Goal: Task Accomplishment & Management: Manage account settings

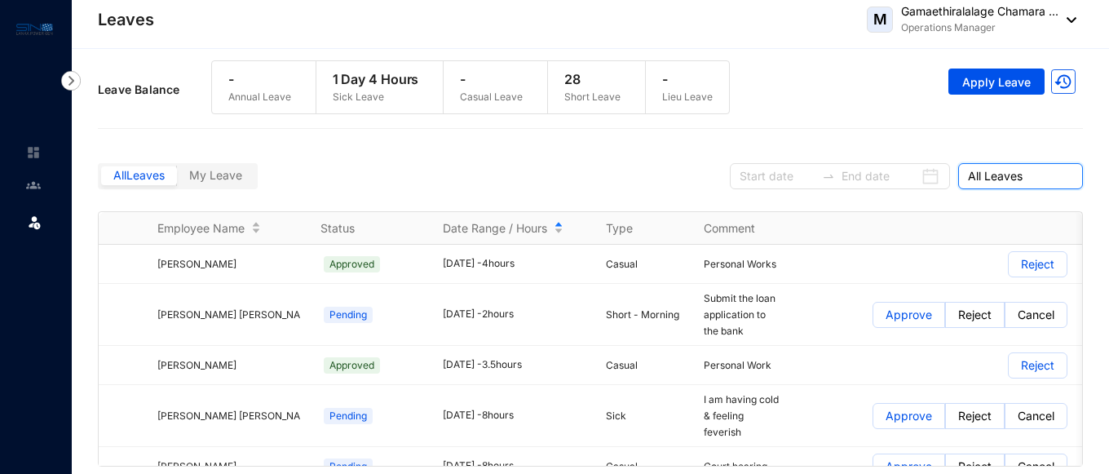
click at [1023, 175] on span "All Leaves" at bounding box center [1020, 176] width 105 height 24
click at [993, 178] on span "All Leaves" at bounding box center [1020, 176] width 105 height 24
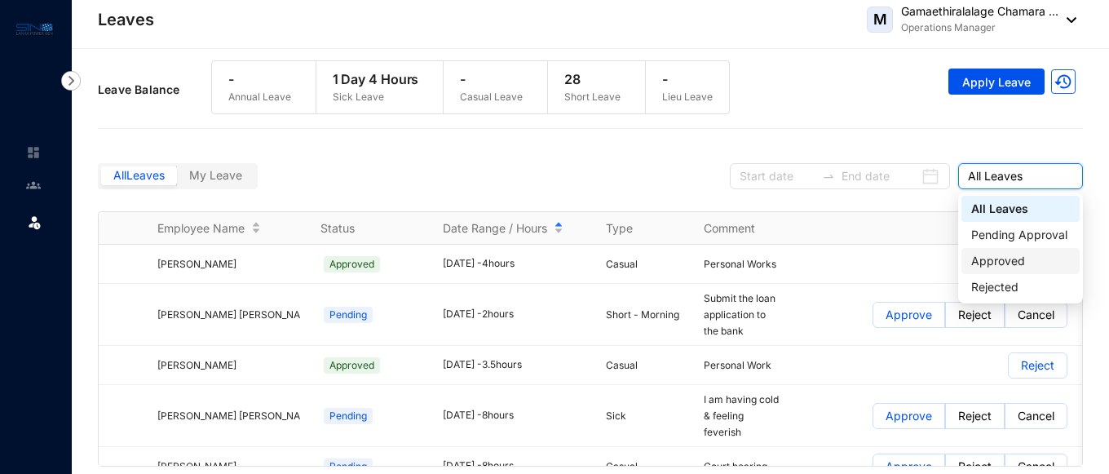
click at [995, 266] on div "Approved" at bounding box center [1020, 261] width 99 height 18
click at [995, 259] on div "Reject" at bounding box center [935, 264] width 266 height 26
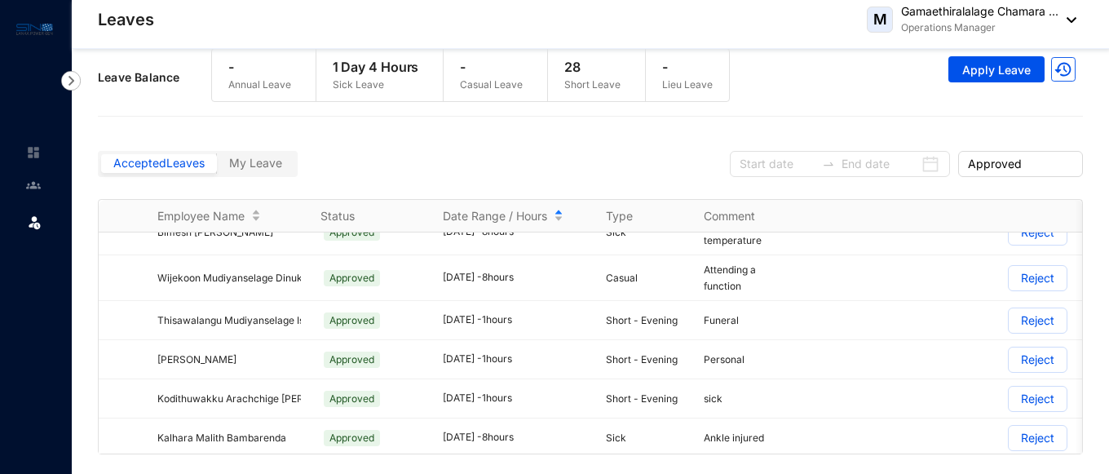
click at [130, 471] on img at bounding box center [128, 477] width 13 height 13
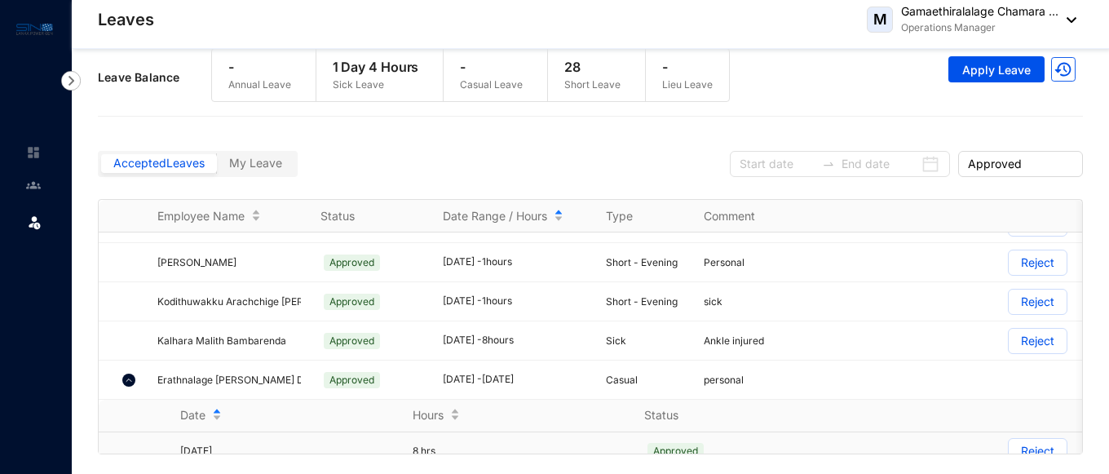
scroll to position [10422, 0]
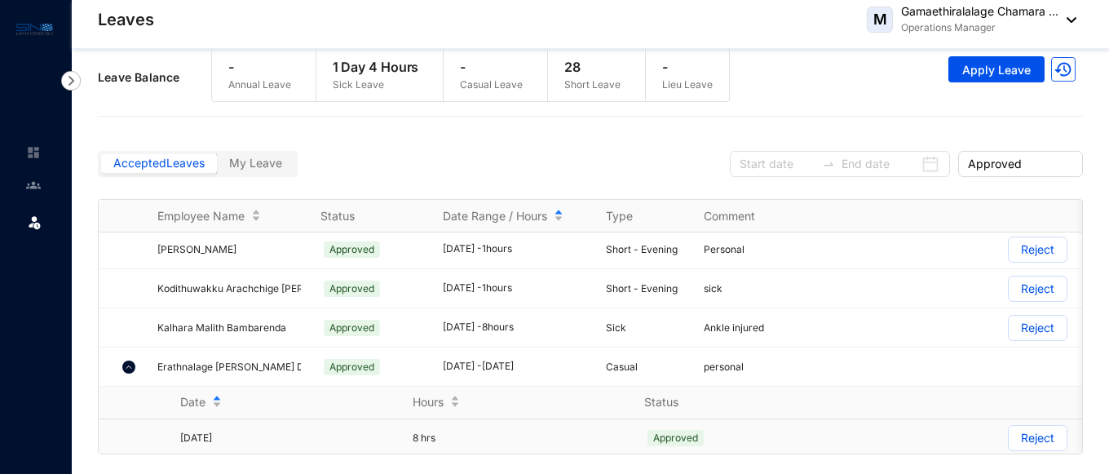
click at [1044, 426] on p "Reject" at bounding box center [1037, 438] width 33 height 24
click at [1009, 442] on input "Reject" at bounding box center [1009, 442] width 0 height 0
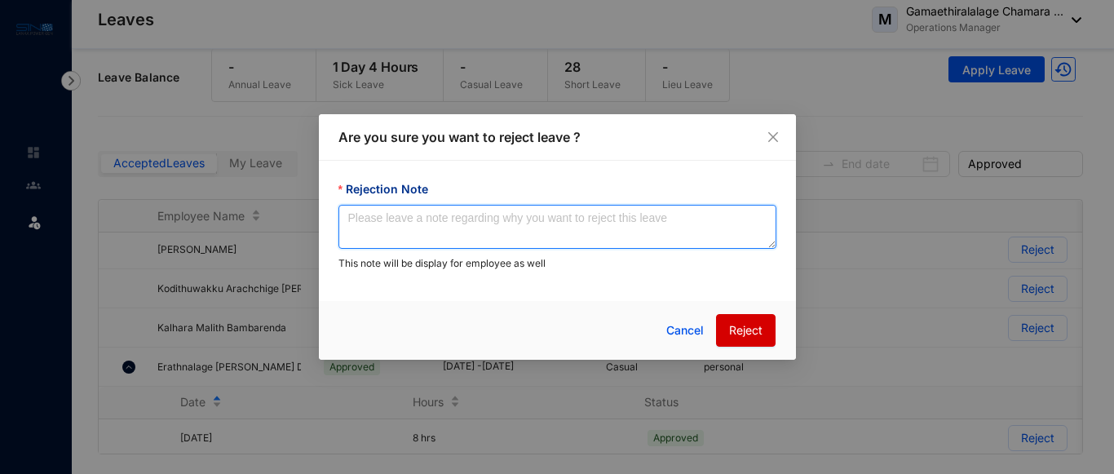
click at [558, 223] on textarea "Rejection Note" at bounding box center [557, 227] width 438 height 44
type textarea "As per employee's request"
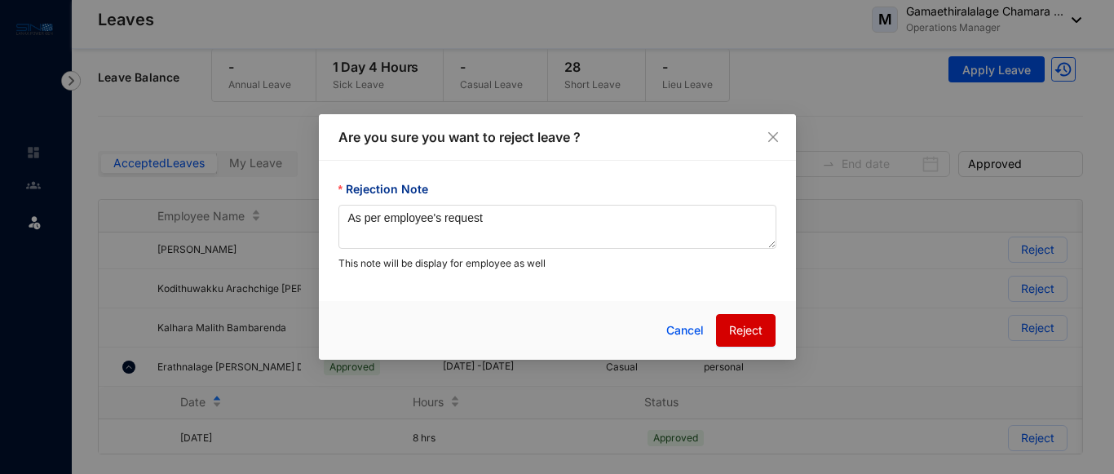
click at [741, 329] on span "Reject" at bounding box center [745, 330] width 33 height 18
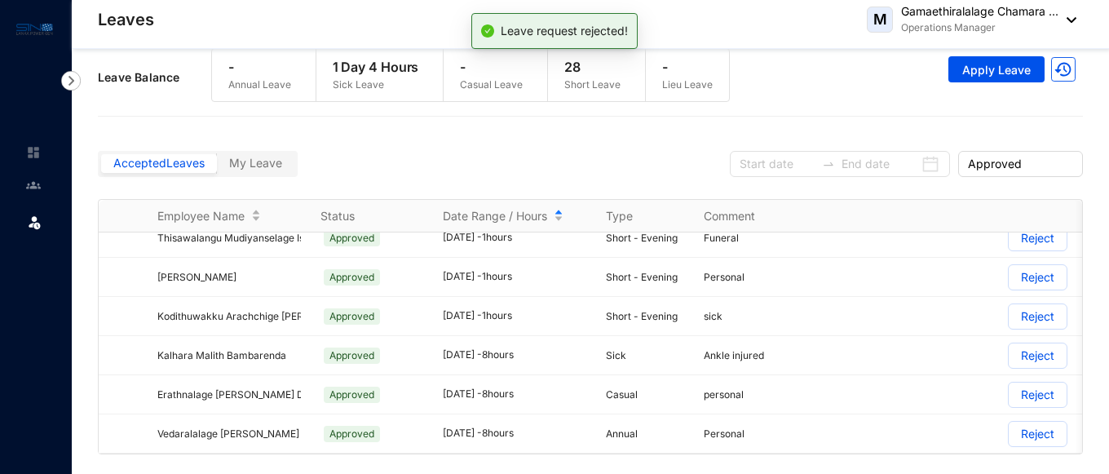
scroll to position [10312, 0]
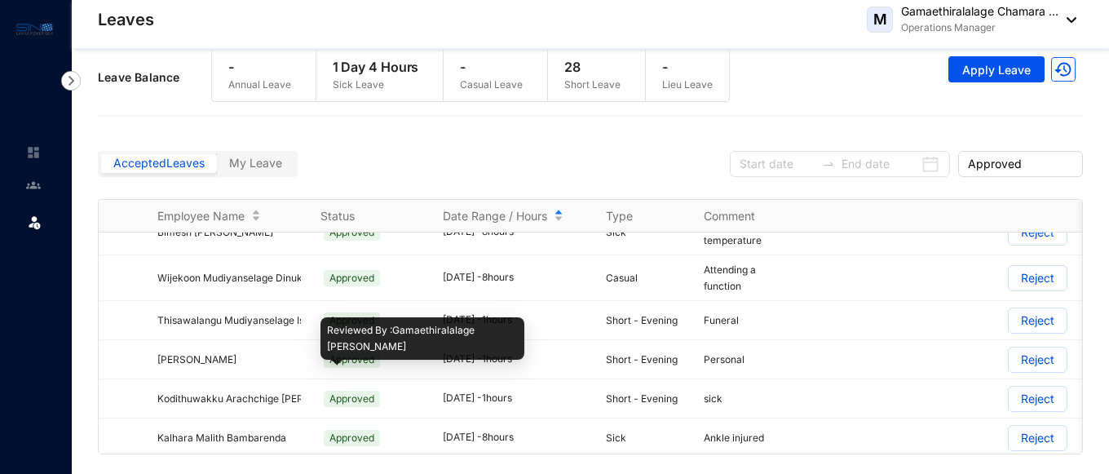
click at [357, 469] on span "Approved" at bounding box center [352, 477] width 56 height 16
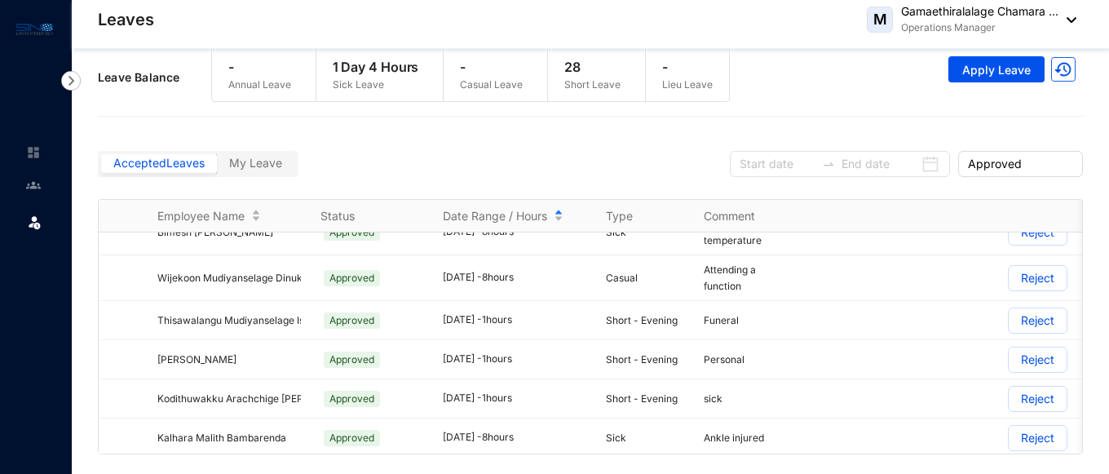
click at [1048, 465] on p "Reject" at bounding box center [1037, 477] width 33 height 24
click at [1009, 473] on input "Reject" at bounding box center [1009, 481] width 0 height 0
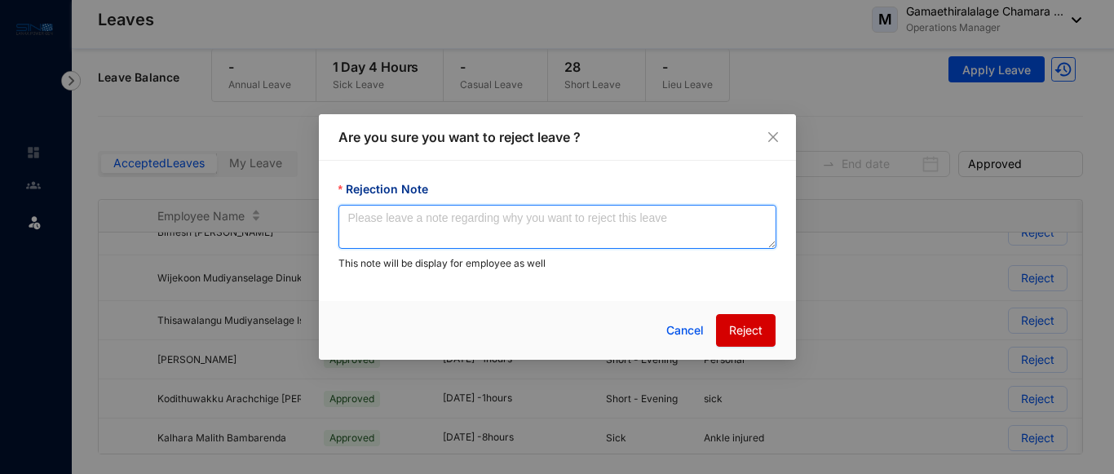
click at [674, 236] on textarea "Rejection Note" at bounding box center [557, 227] width 438 height 44
type textarea "As per employee's request"
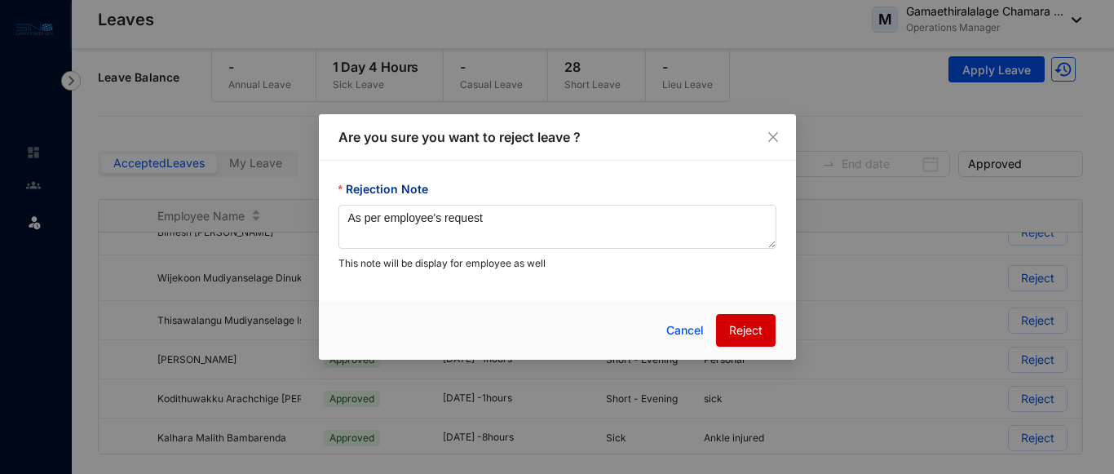
click at [752, 327] on span "Reject" at bounding box center [745, 330] width 33 height 18
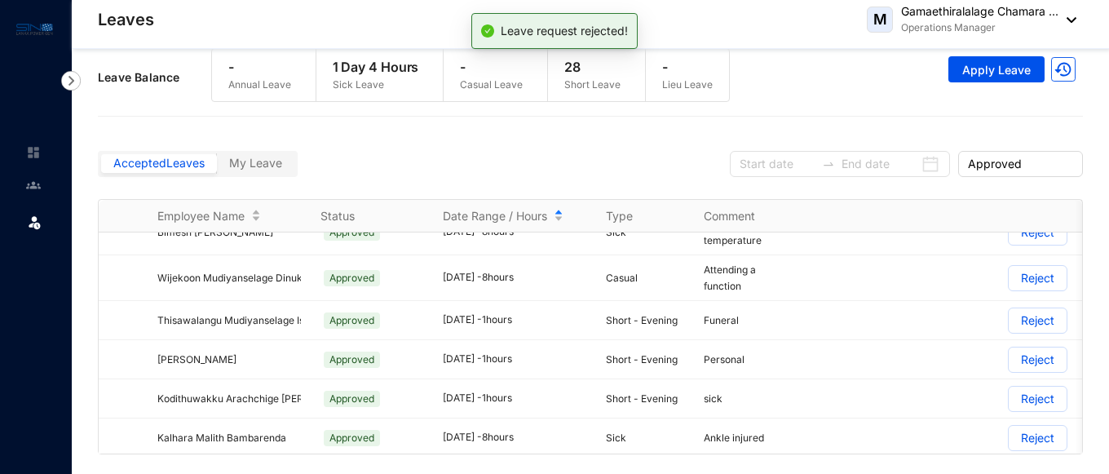
scroll to position [10273, 0]
